Goal: Task Accomplishment & Management: Manage account settings

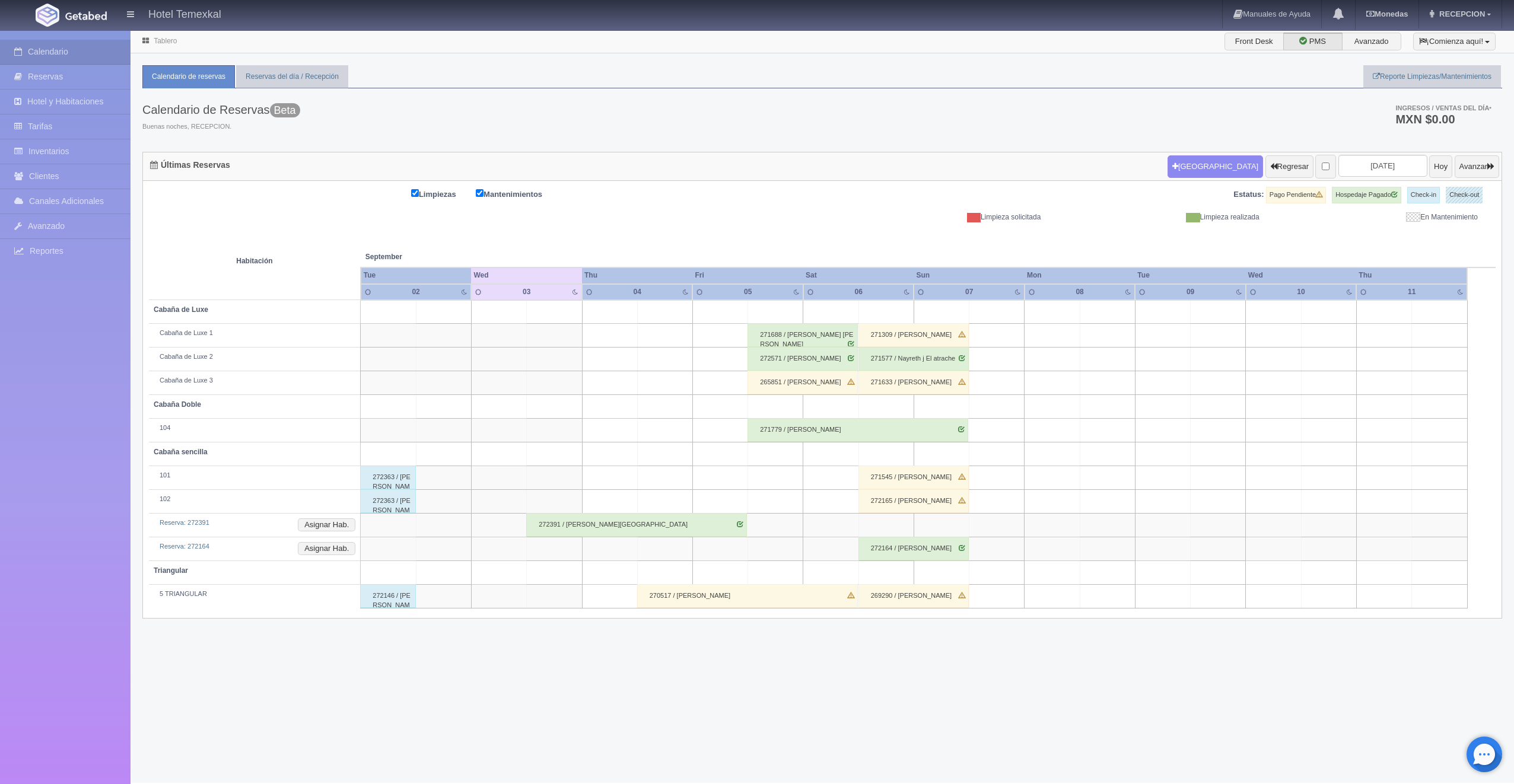
click at [786, 426] on div "271779 / Susana Soria" at bounding box center [857, 430] width 220 height 24
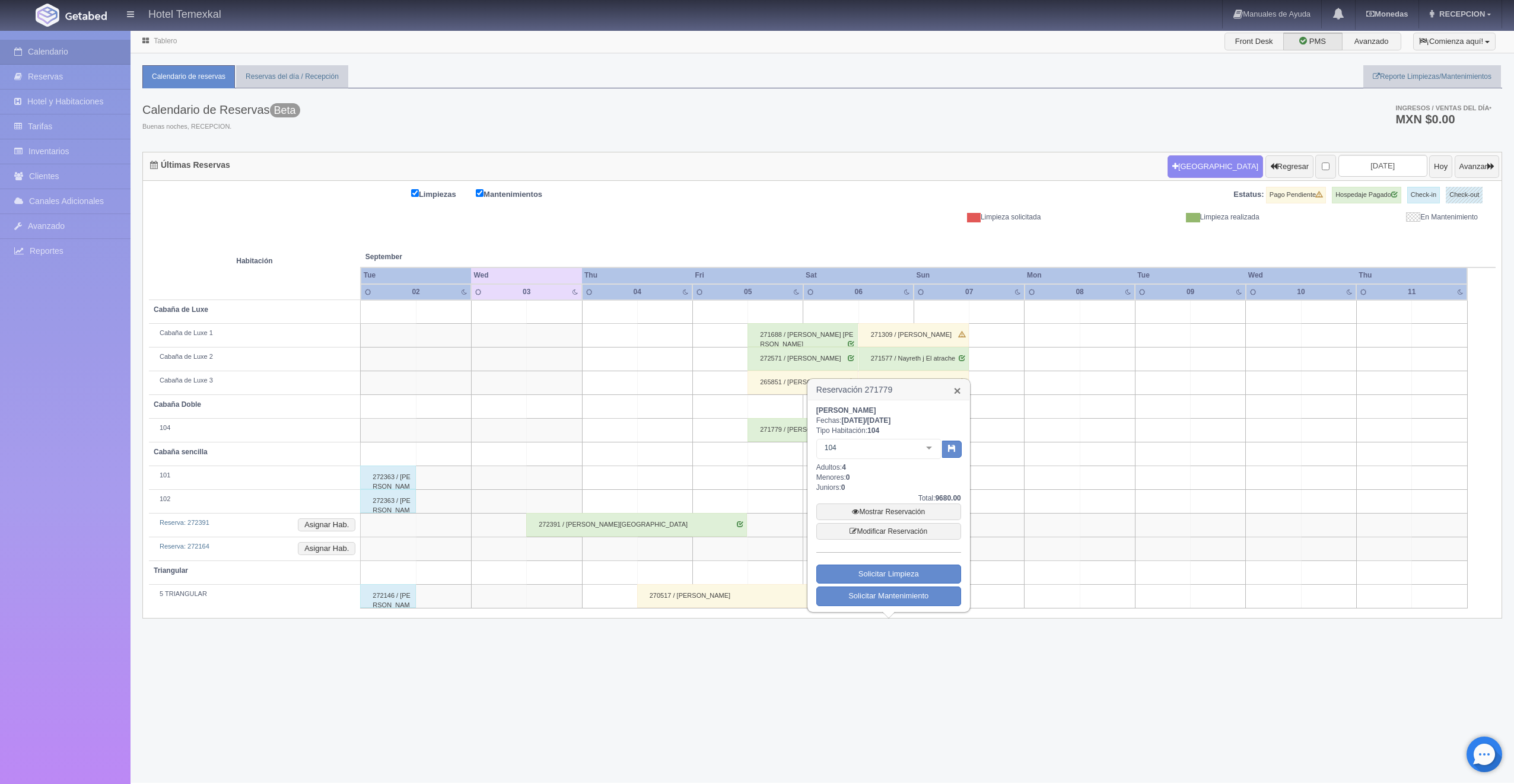
click at [959, 392] on link "×" at bounding box center [958, 390] width 7 height 12
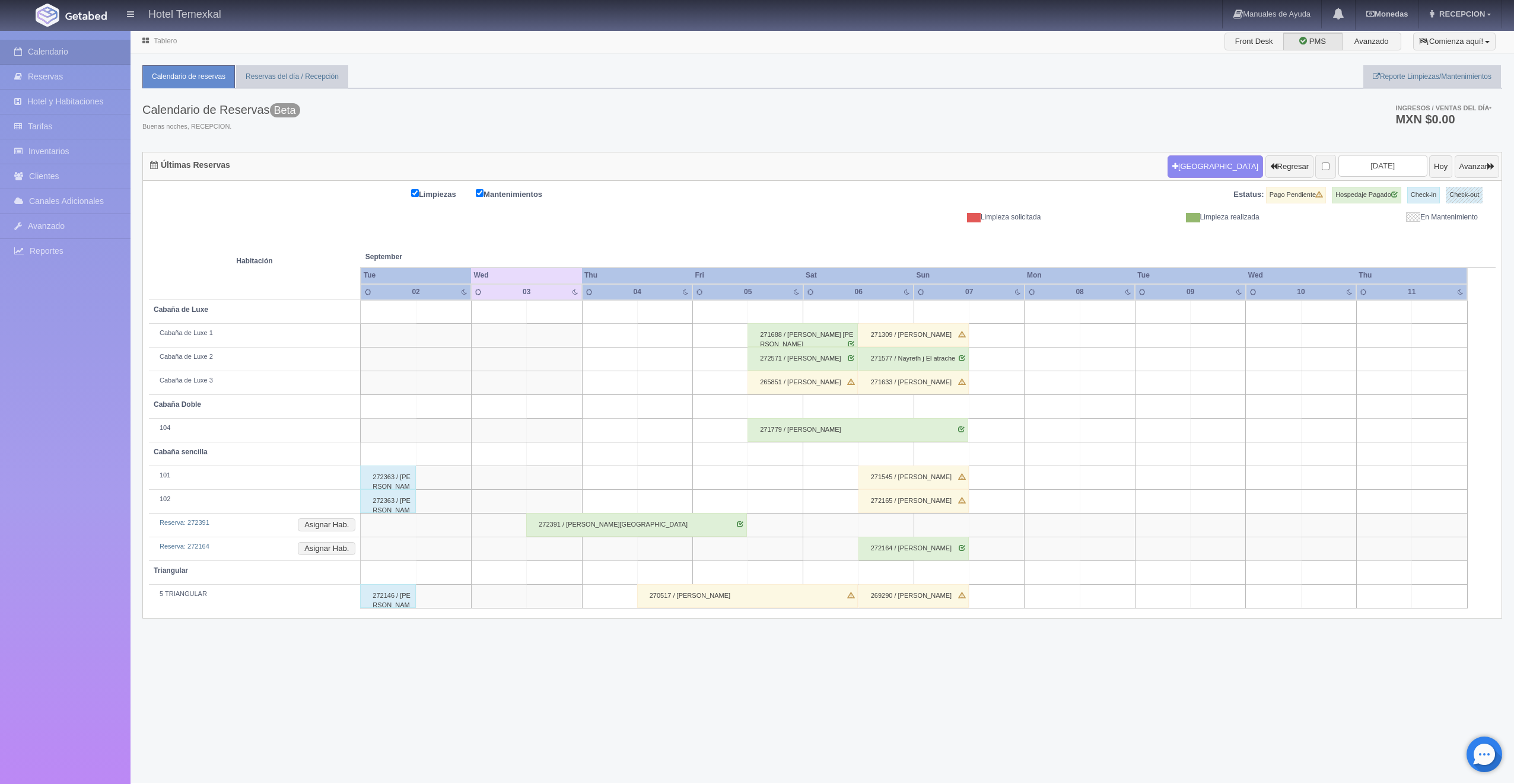
click at [813, 428] on div "271779 / [PERSON_NAME]" at bounding box center [857, 430] width 220 height 24
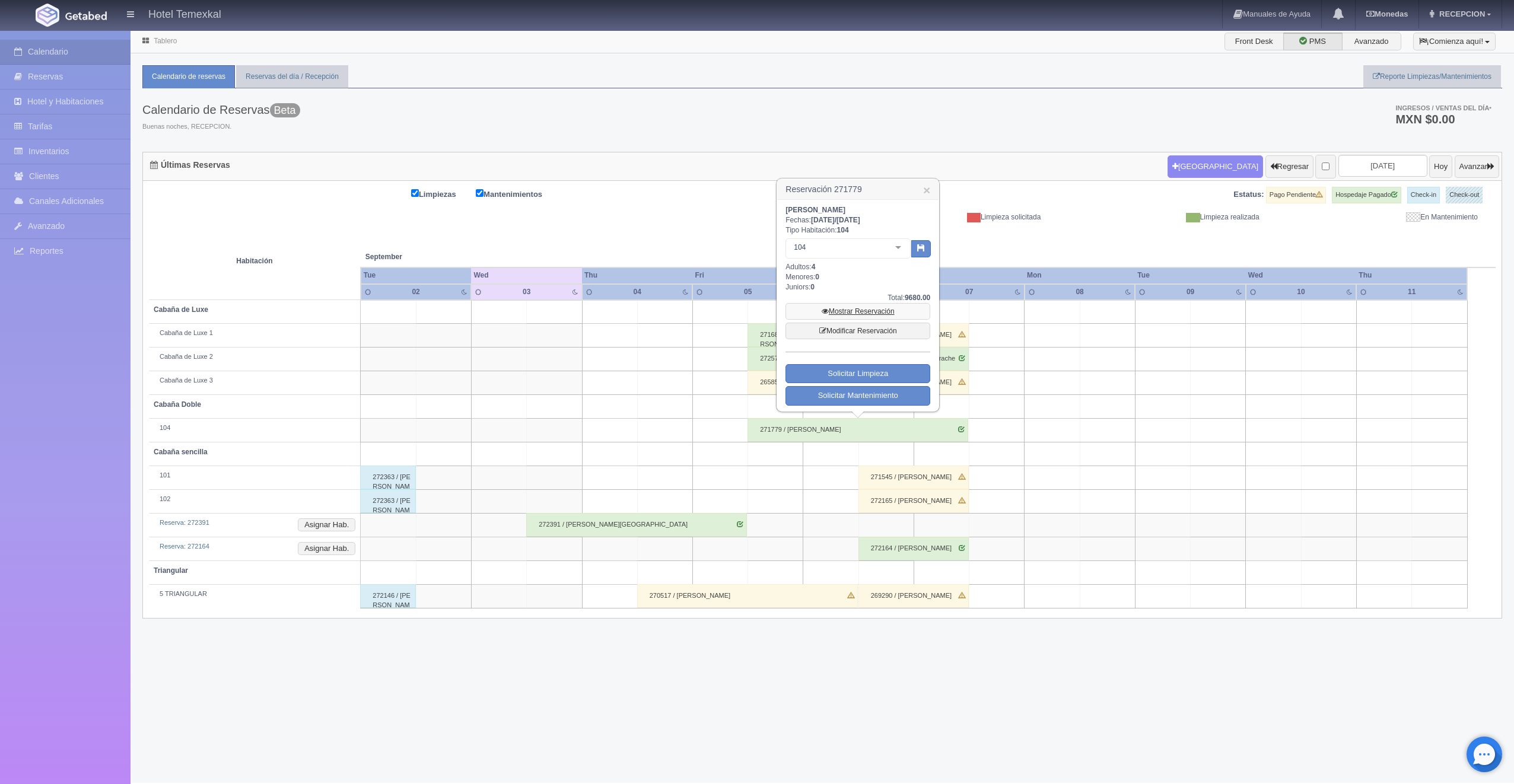
click at [863, 315] on link "Mostrar Reservación" at bounding box center [858, 311] width 145 height 17
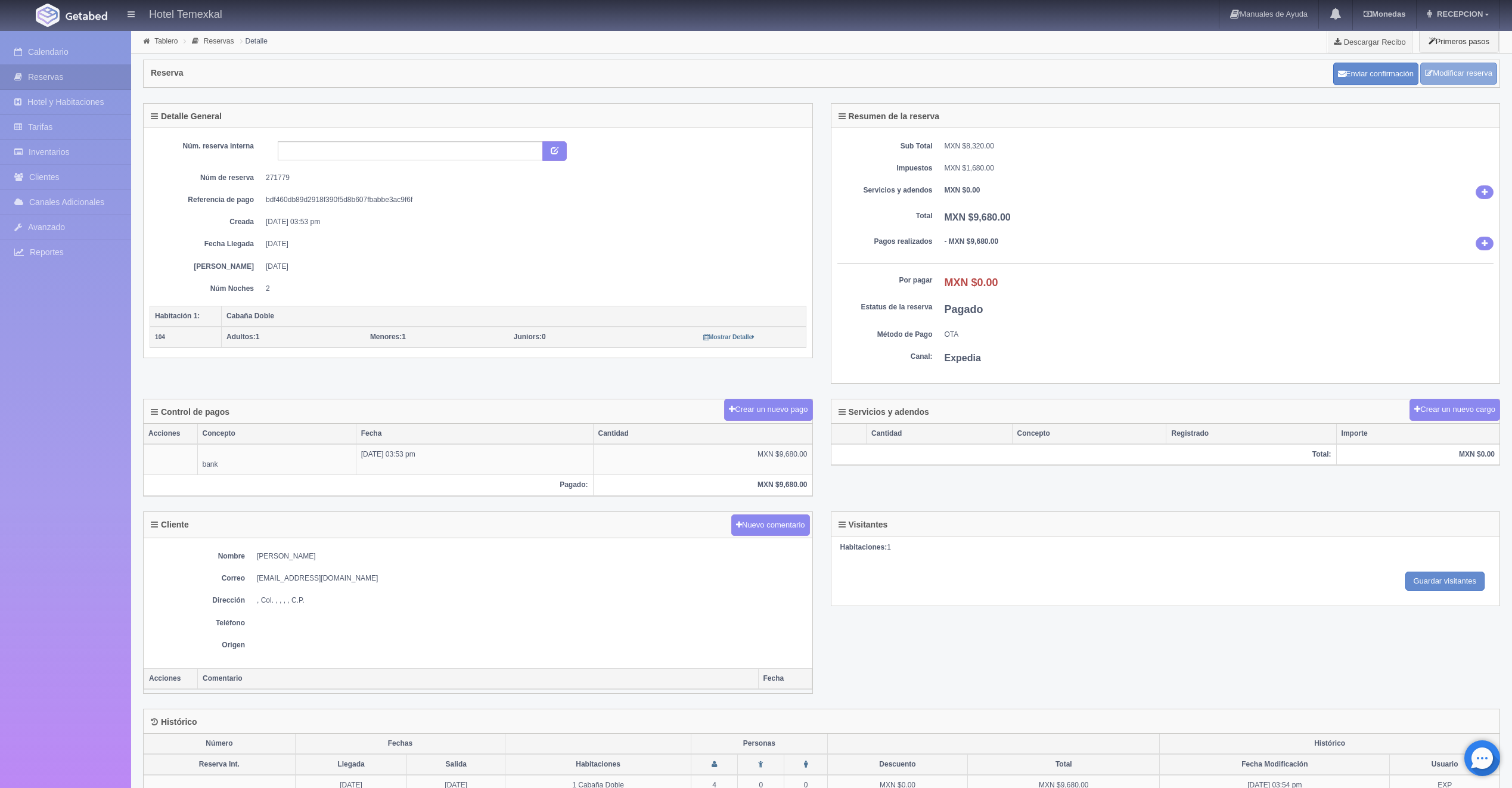
click at [1447, 82] on link "Modificar reserva" at bounding box center [1459, 73] width 77 height 22
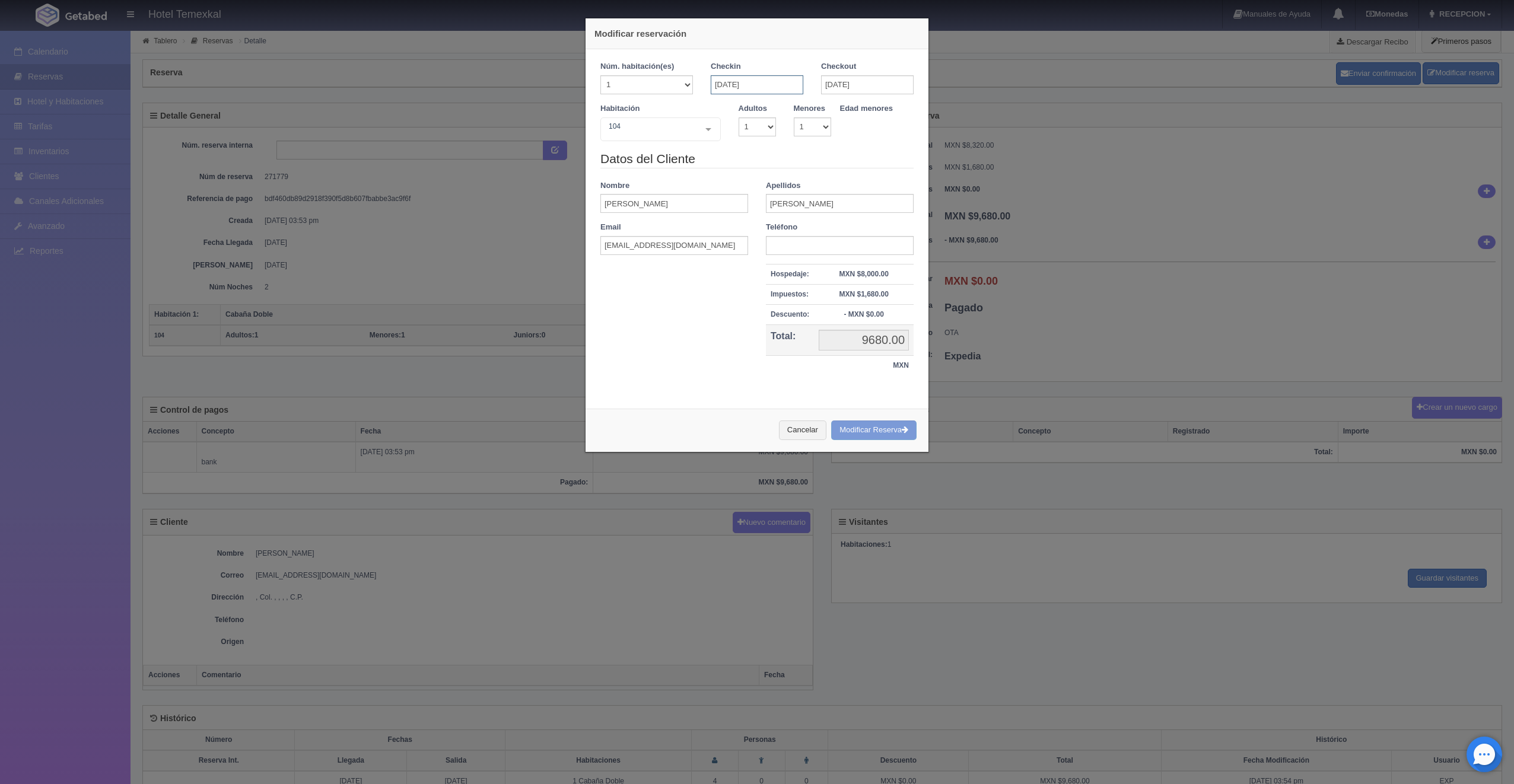
click at [783, 91] on input "05-09-2025" at bounding box center [757, 85] width 93 height 19
click at [821, 102] on span "Next" at bounding box center [817, 103] width 9 height 9
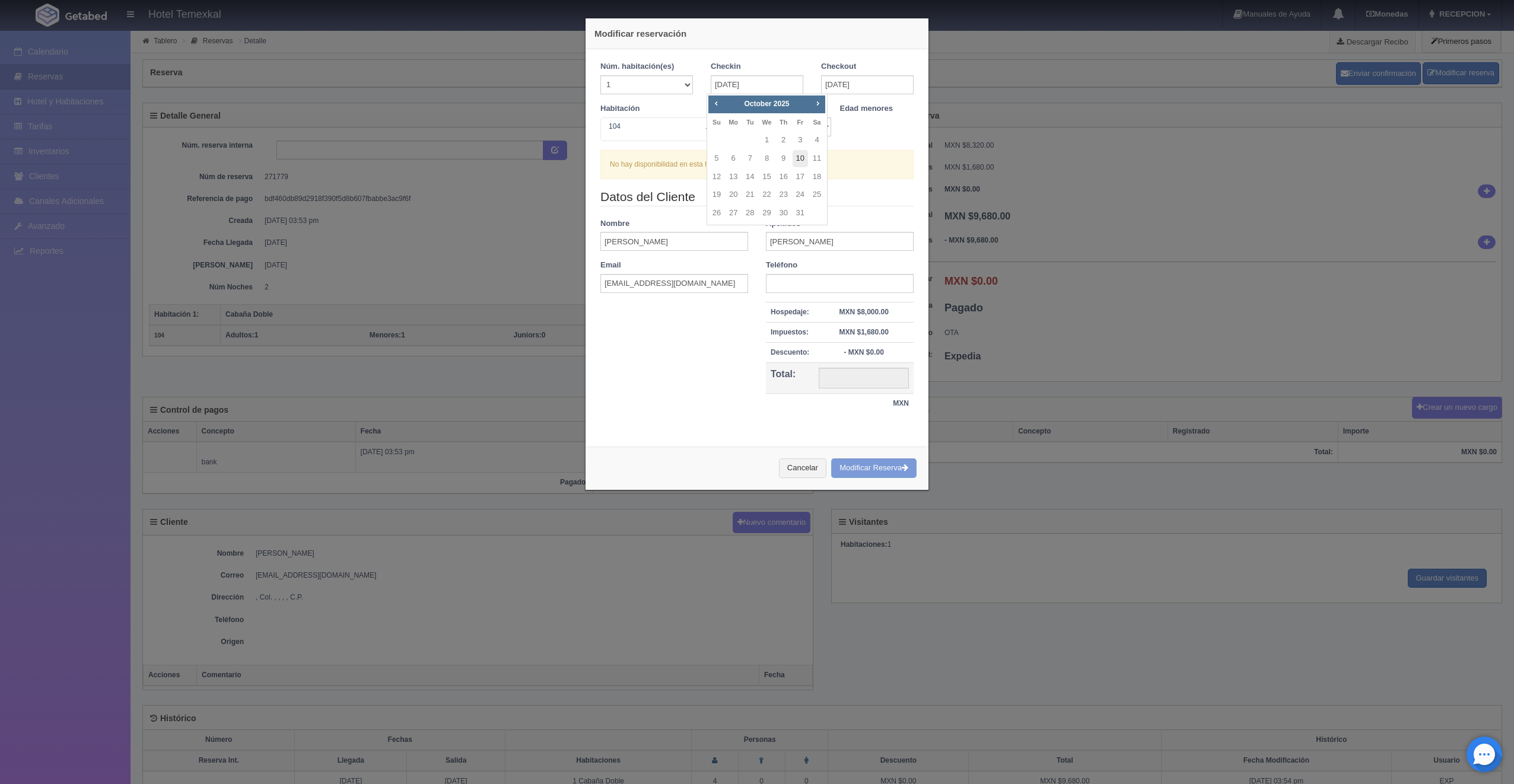
click at [799, 158] on link "10" at bounding box center [800, 159] width 15 height 17
type input "10-10-2025"
checkbox input "false"
click at [859, 79] on input "10-10-2025" at bounding box center [867, 85] width 93 height 19
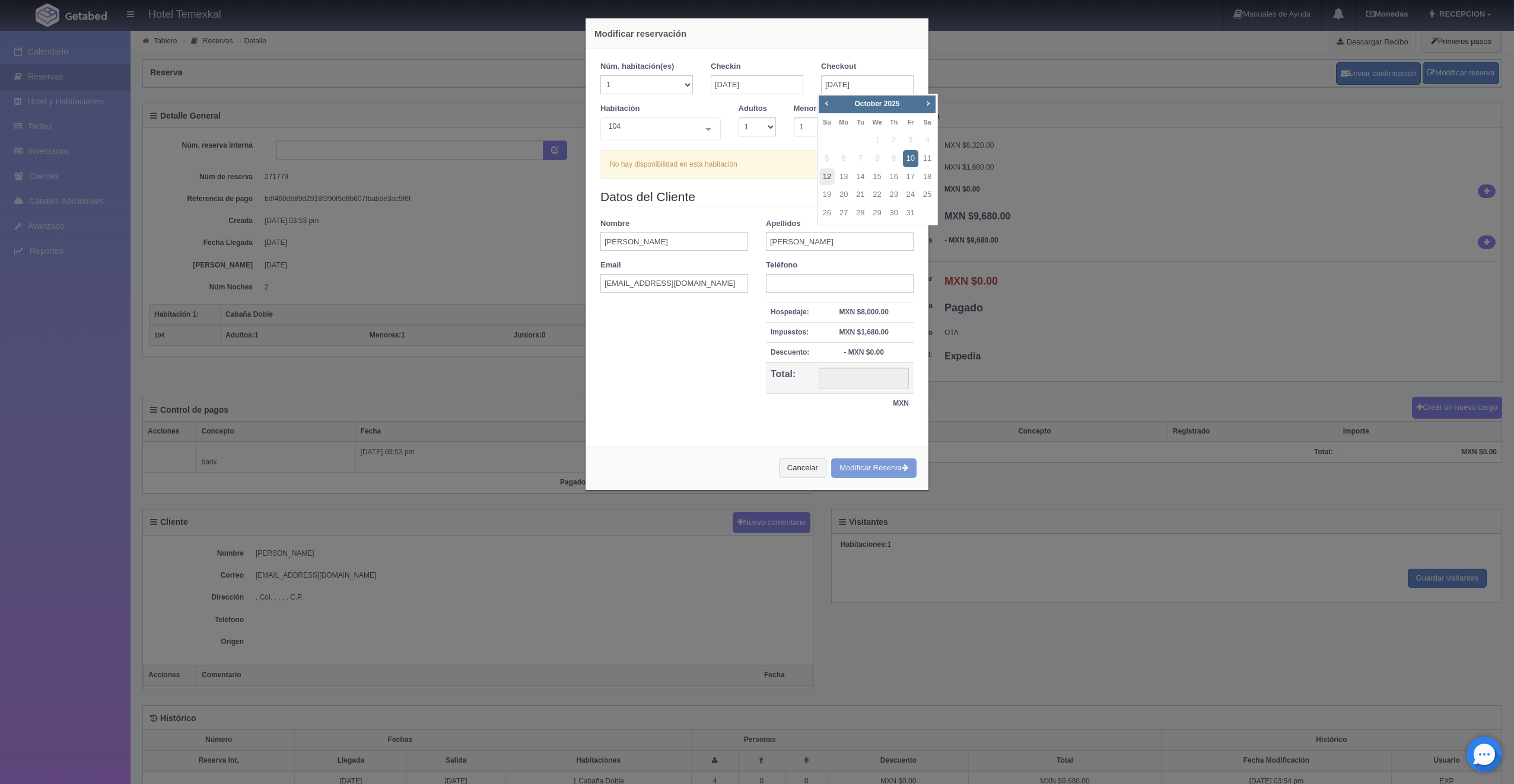
click at [832, 173] on link "12" at bounding box center [827, 177] width 15 height 17
type input "12-10-2025"
checkbox input "false"
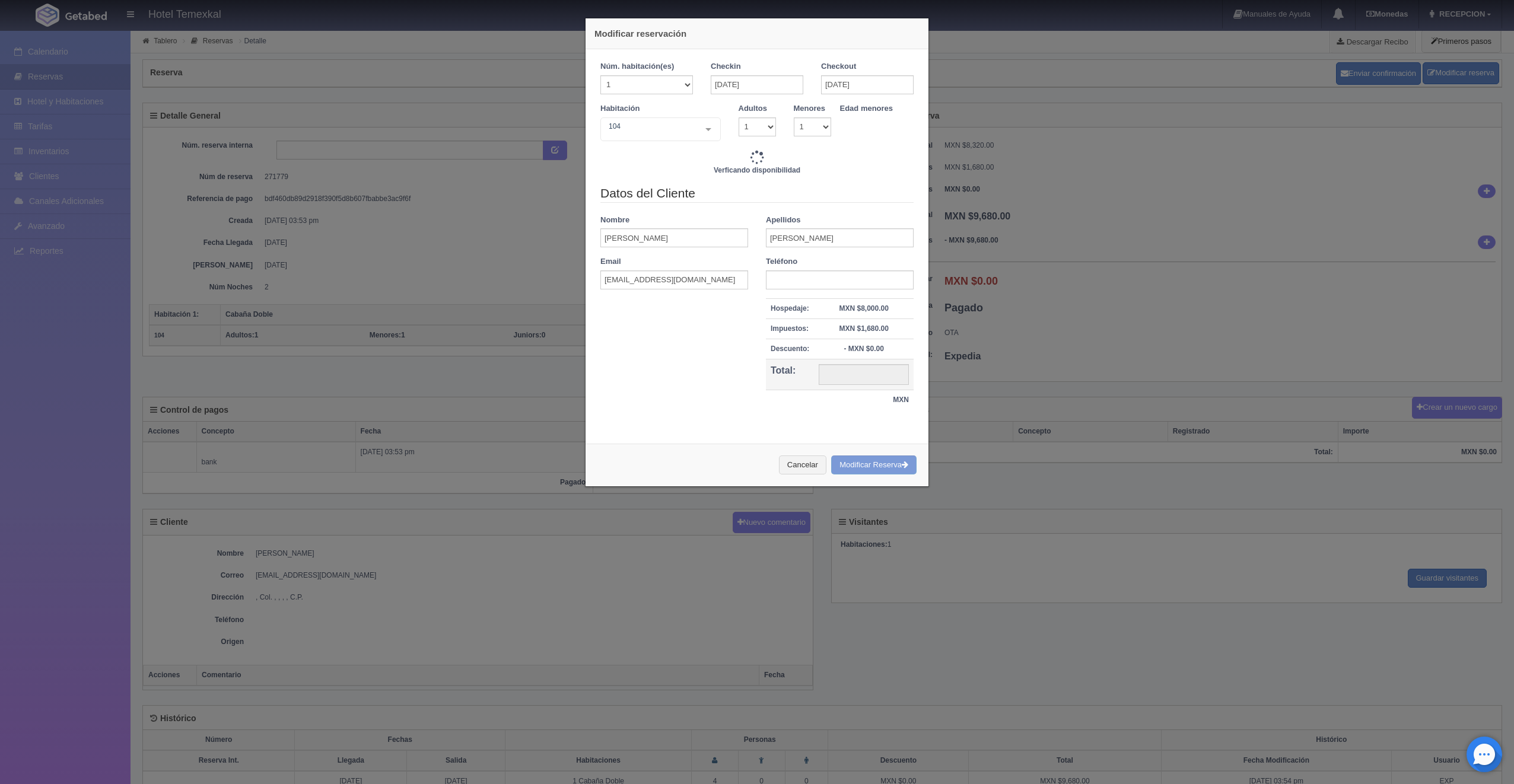
type input "9000.00"
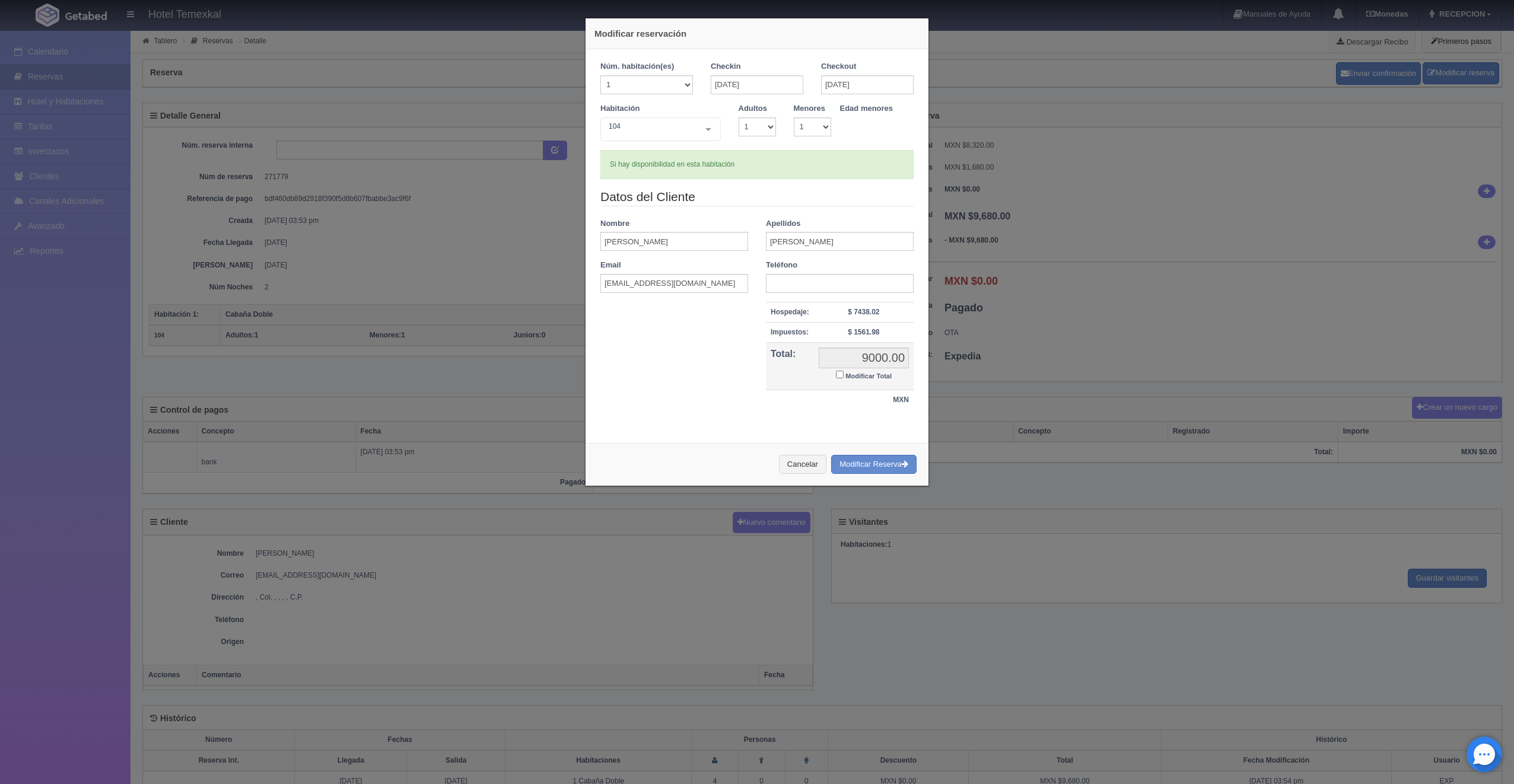
drag, startPoint x: 739, startPoint y: 57, endPoint x: 838, endPoint y: 375, distance: 333.1
click at [838, 375] on input "Modificar Total" at bounding box center [839, 374] width 8 height 8
checkbox input "true"
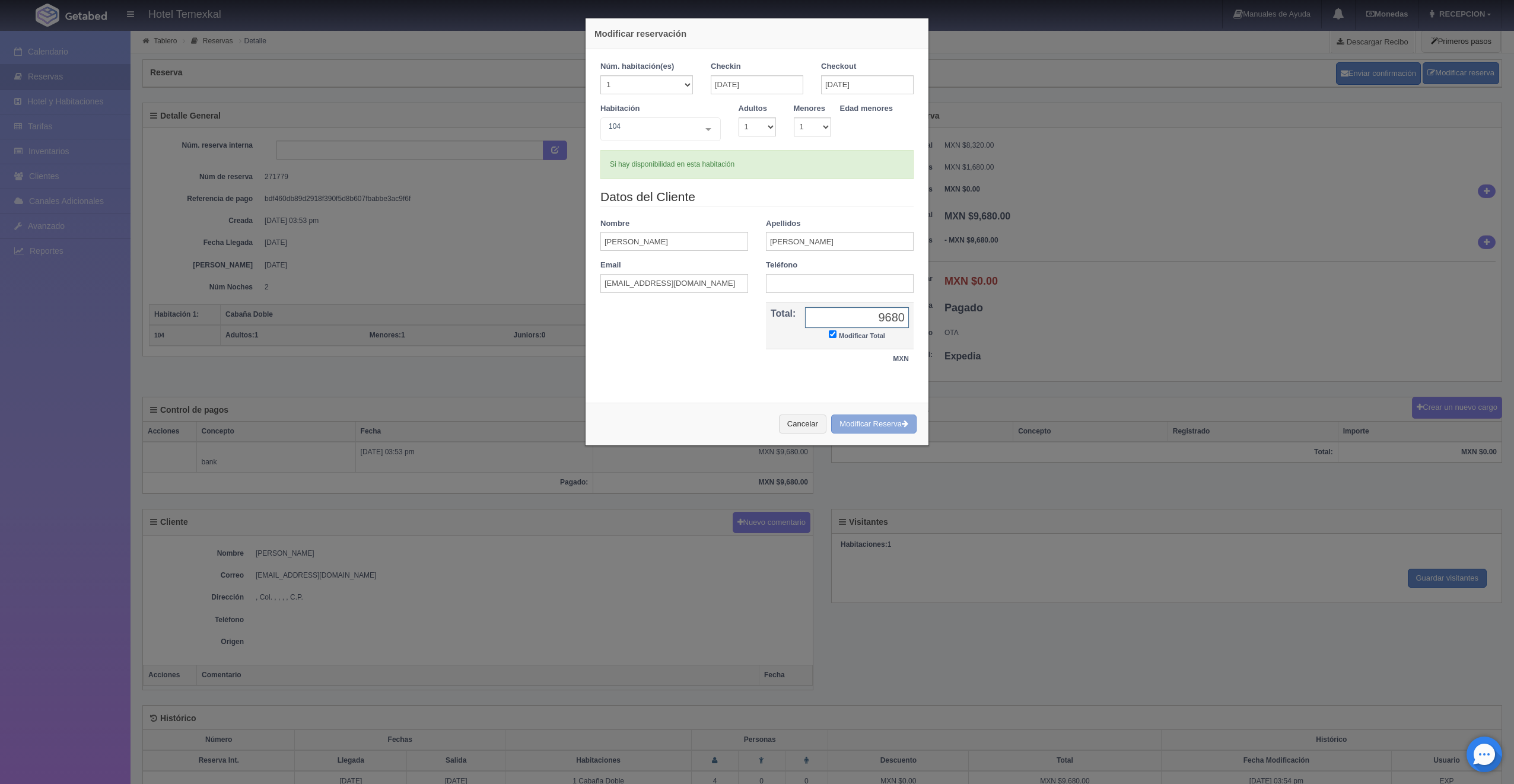
type input "9680"
click at [861, 419] on button "Modificar Reserva" at bounding box center [874, 424] width 85 height 20
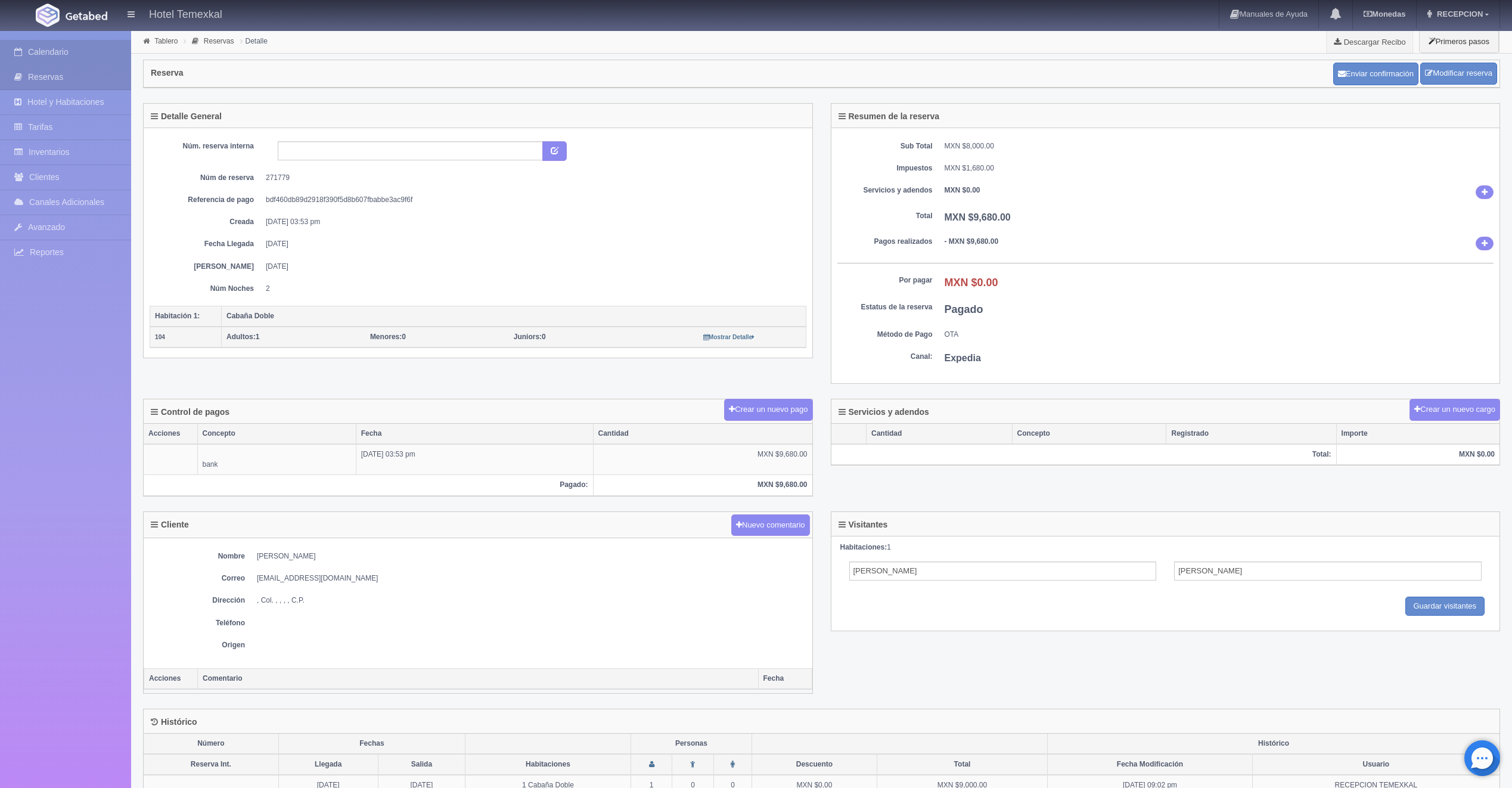
click at [62, 57] on link "Calendario" at bounding box center [65, 52] width 131 height 25
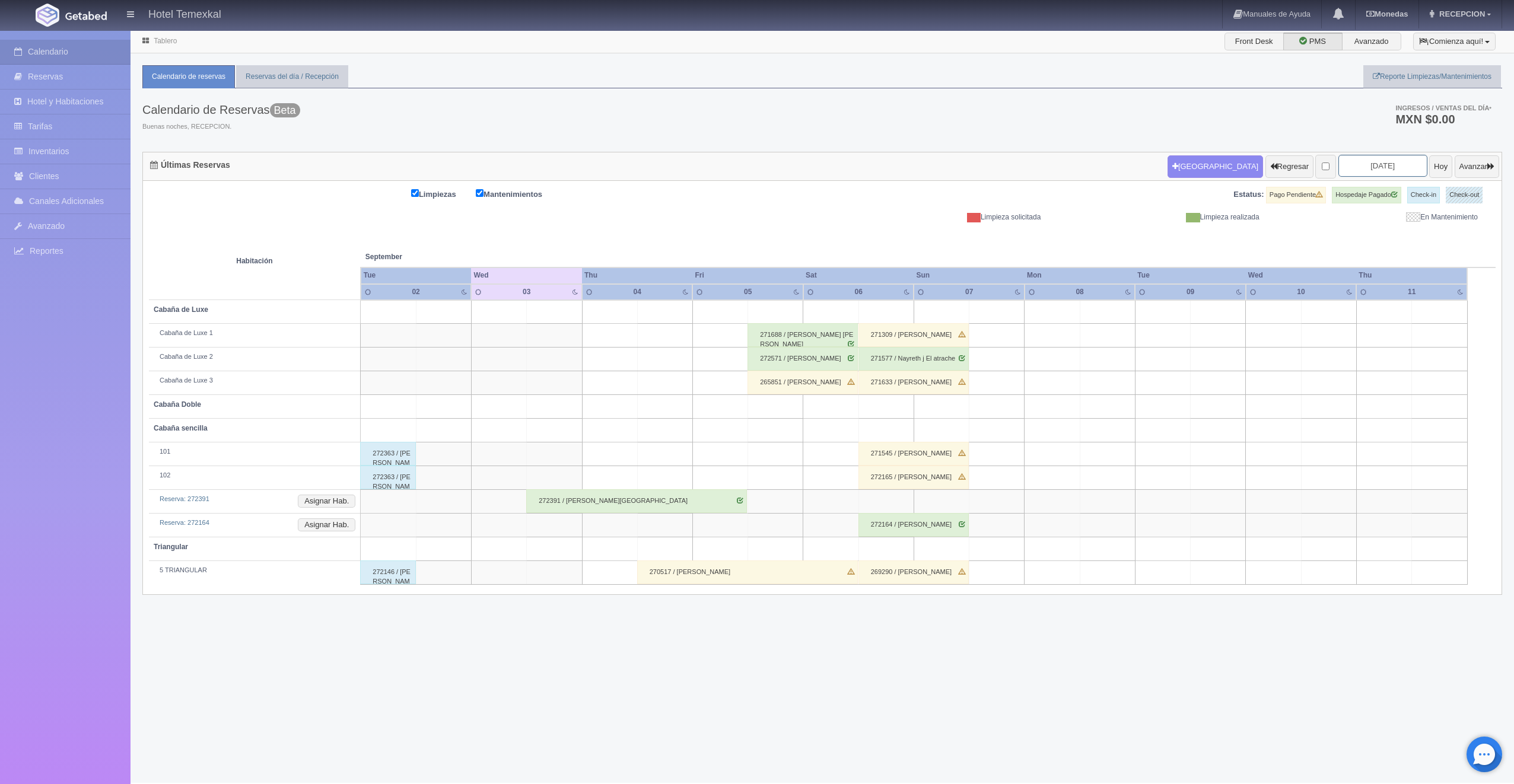
click at [1382, 160] on input "2025-09-04" at bounding box center [1382, 165] width 89 height 22
click at [1421, 190] on link "Next" at bounding box center [1427, 186] width 13 height 13
click at [1413, 241] on link "10" at bounding box center [1408, 241] width 15 height 17
type input "[DATE]"
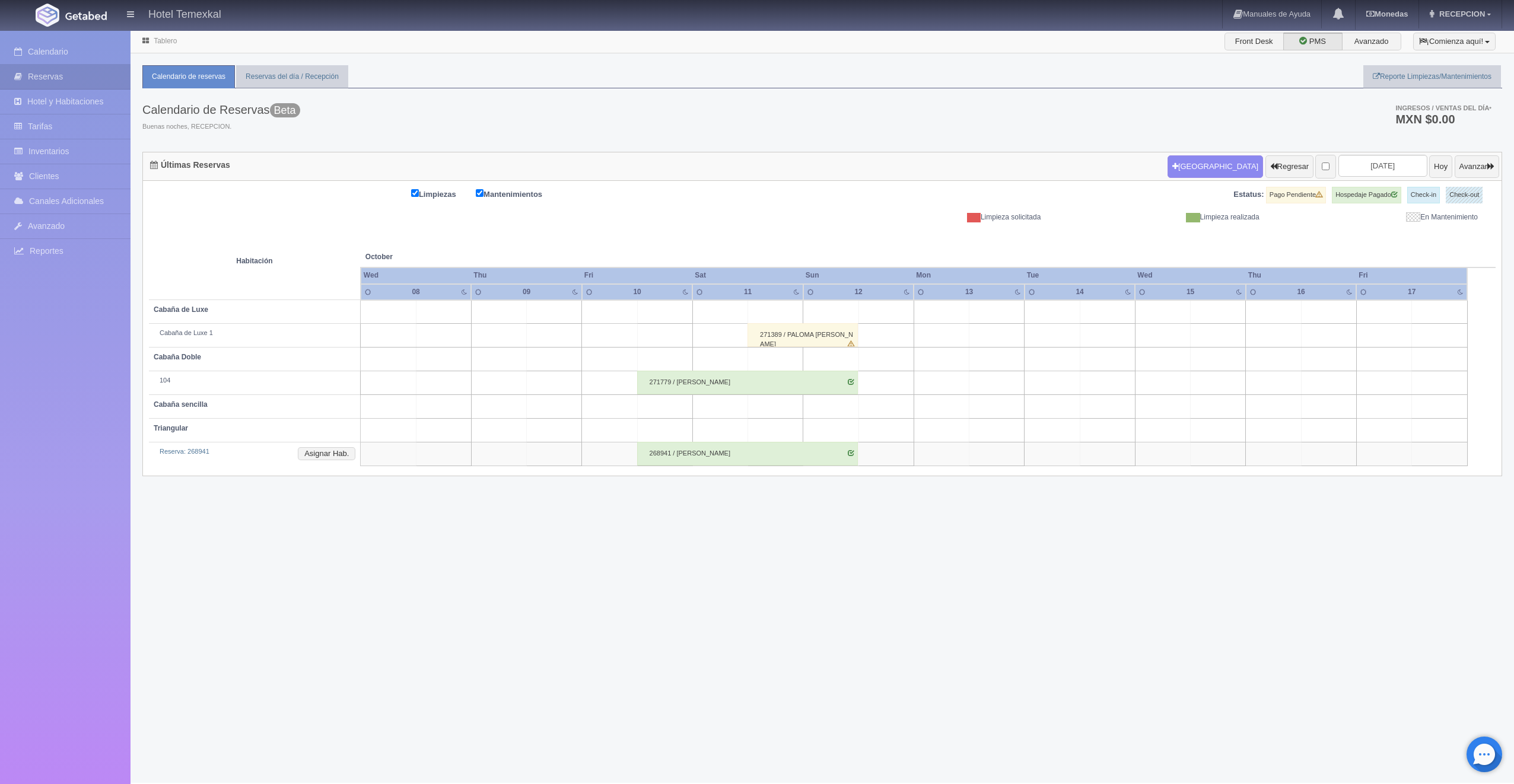
click at [750, 387] on div "271779 / [PERSON_NAME]" at bounding box center [747, 382] width 220 height 24
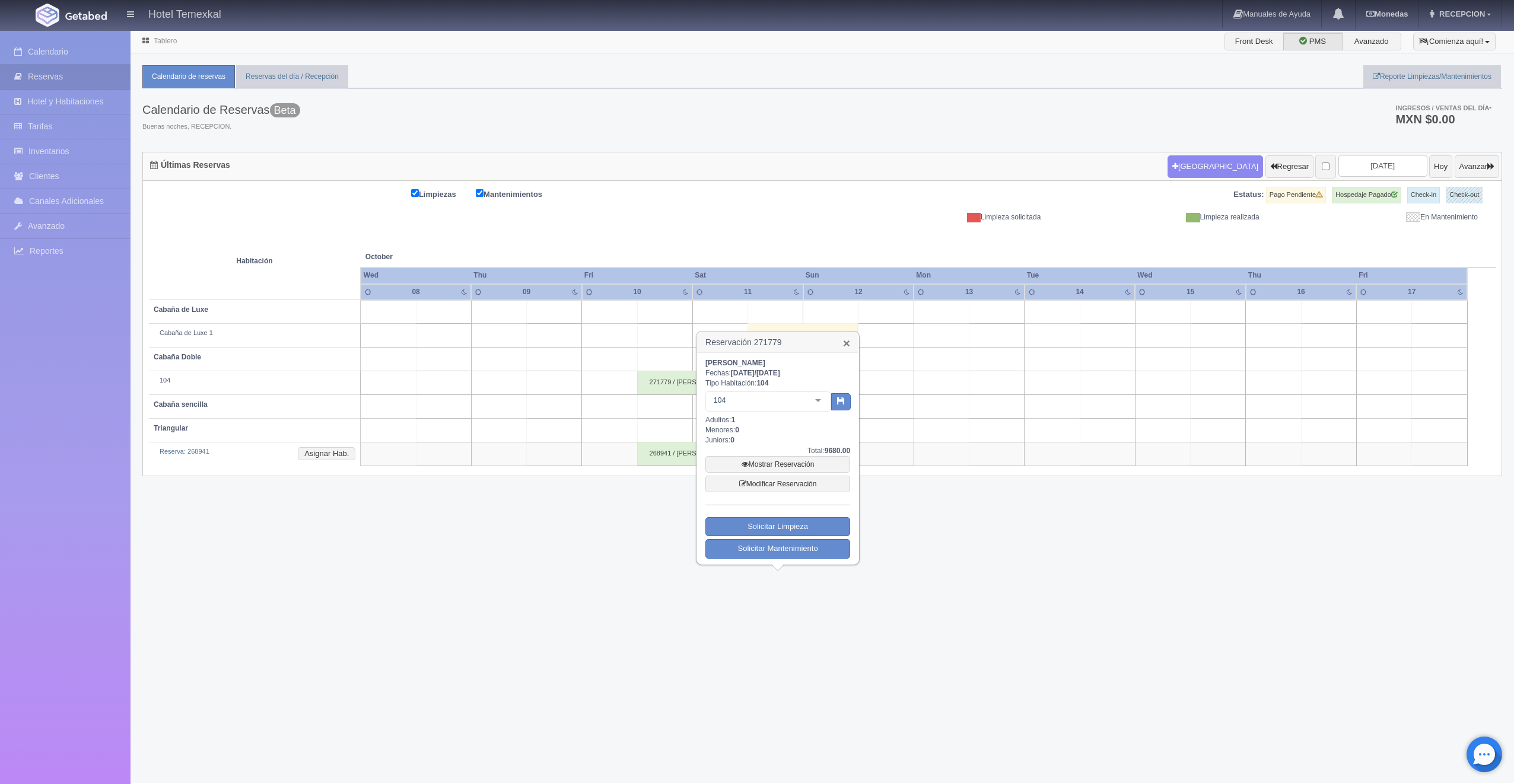
click at [847, 345] on link "×" at bounding box center [846, 343] width 7 height 12
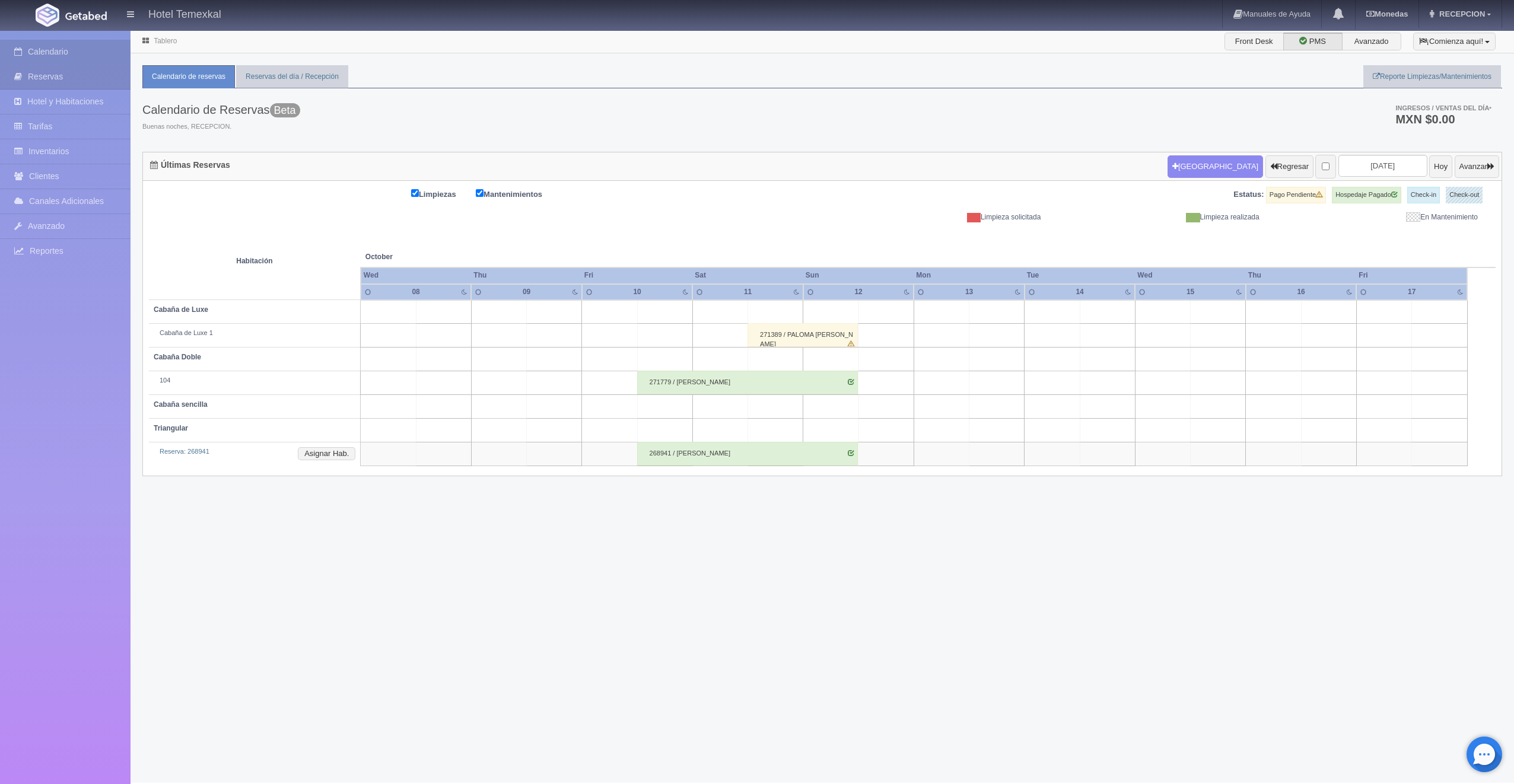
click at [90, 54] on link "Calendario" at bounding box center [65, 52] width 131 height 25
